Goal: Navigation & Orientation: Find specific page/section

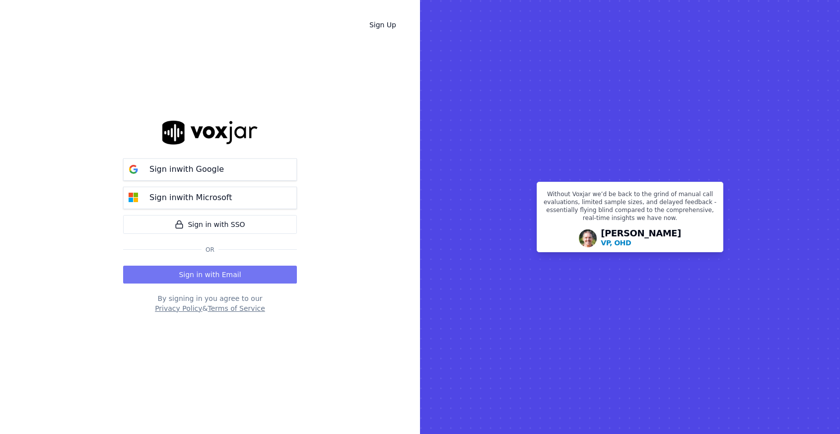
click at [210, 271] on button "Sign in with Email" at bounding box center [210, 275] width 174 height 18
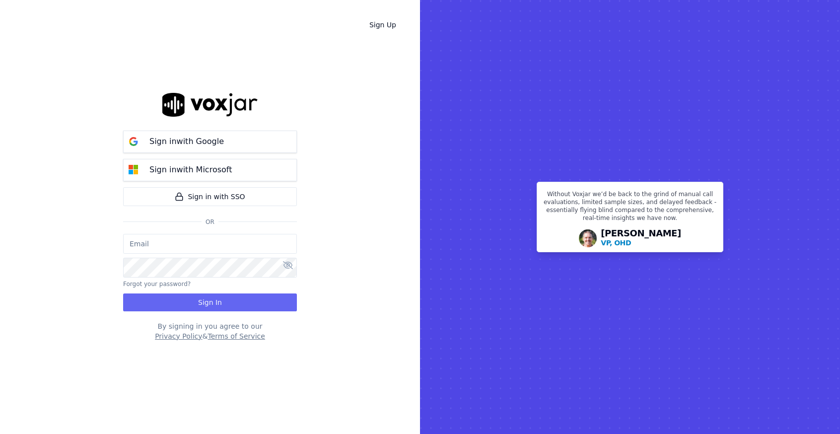
click at [199, 233] on div "Sign in with Google Sign in with Microsoft Sign in with SSO Or" at bounding box center [210, 179] width 174 height 109
click at [199, 246] on input "email" at bounding box center [210, 244] width 174 height 20
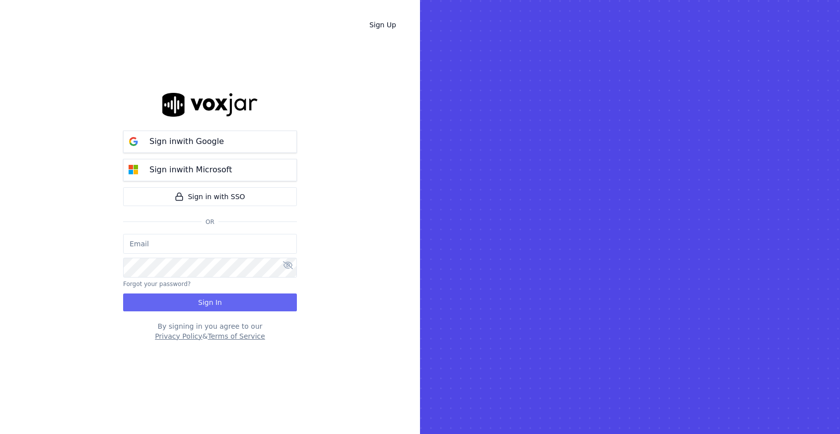
type input "[EMAIL_ADDRESS][DOMAIN_NAME]"
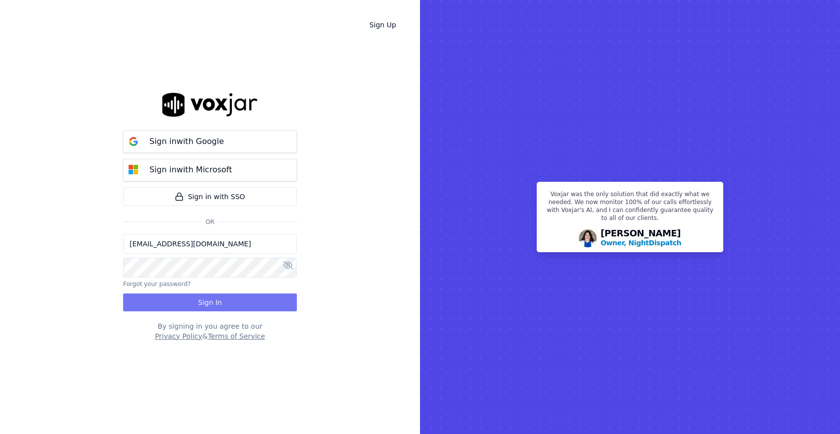
click at [236, 309] on button "Sign In" at bounding box center [210, 303] width 174 height 18
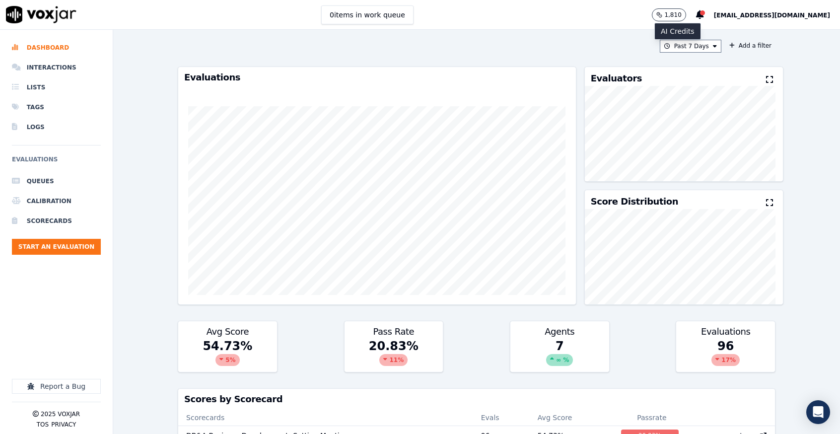
click at [679, 13] on p "1,810" at bounding box center [672, 15] width 17 height 8
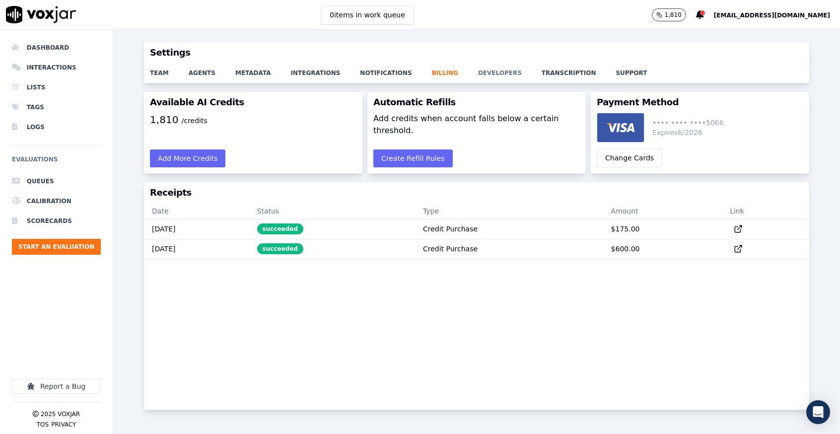
click at [478, 75] on link "developers" at bounding box center [510, 70] width 64 height 14
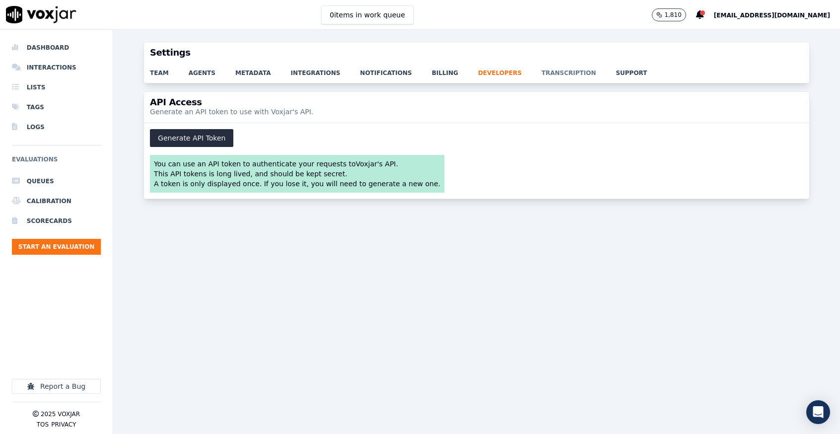
click at [542, 73] on link "transcription" at bounding box center [579, 70] width 74 height 14
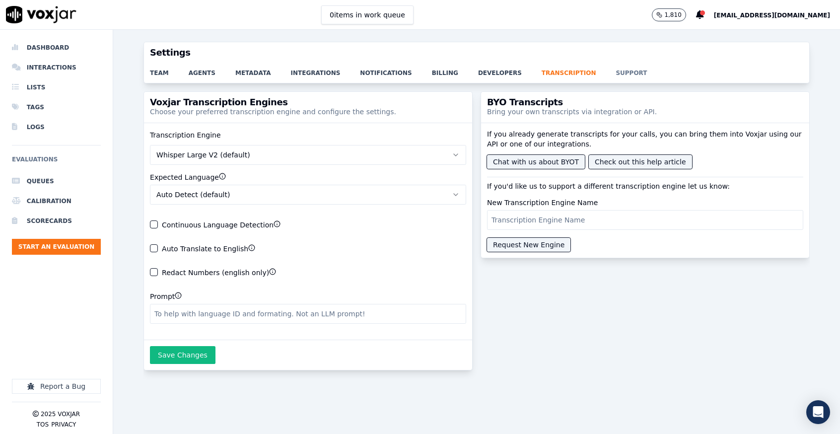
click at [616, 69] on link "support" at bounding box center [641, 70] width 51 height 14
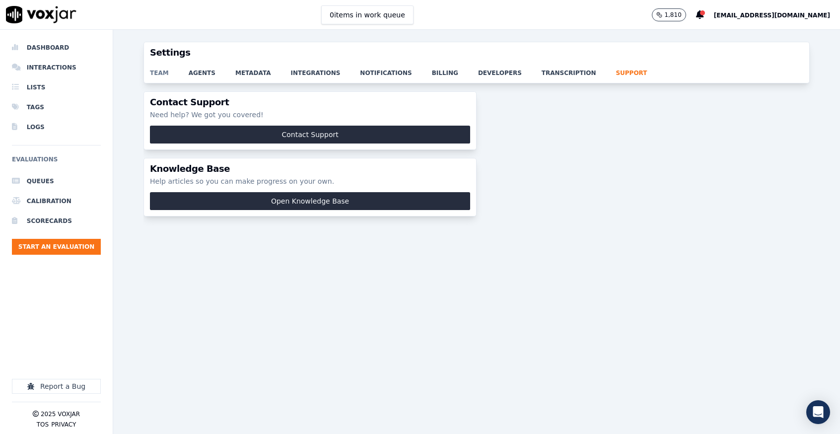
click at [160, 72] on link "team" at bounding box center [169, 70] width 39 height 14
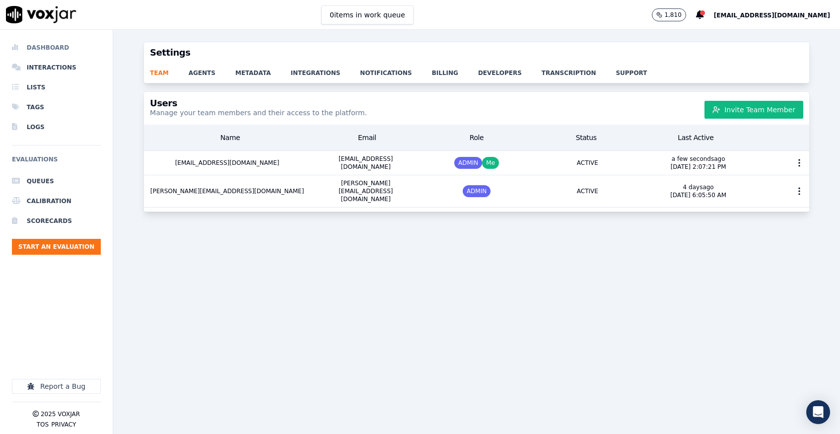
click at [37, 49] on li "Dashboard" at bounding box center [56, 48] width 89 height 20
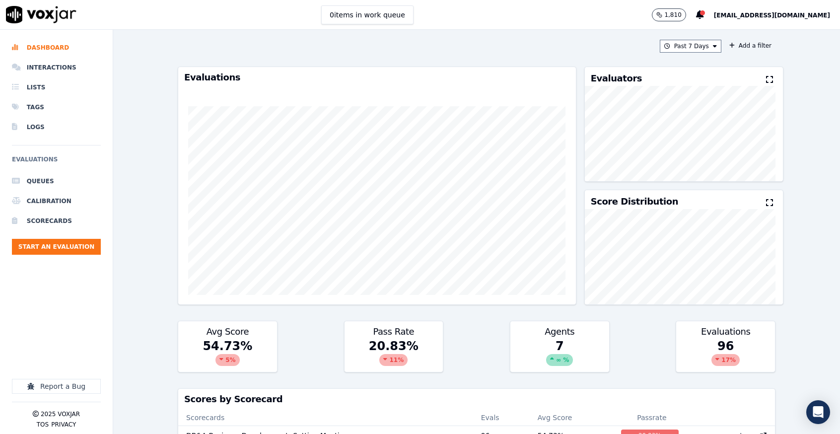
click at [46, 6] on img at bounding box center [41, 14] width 71 height 17
